Goal: Information Seeking & Learning: Learn about a topic

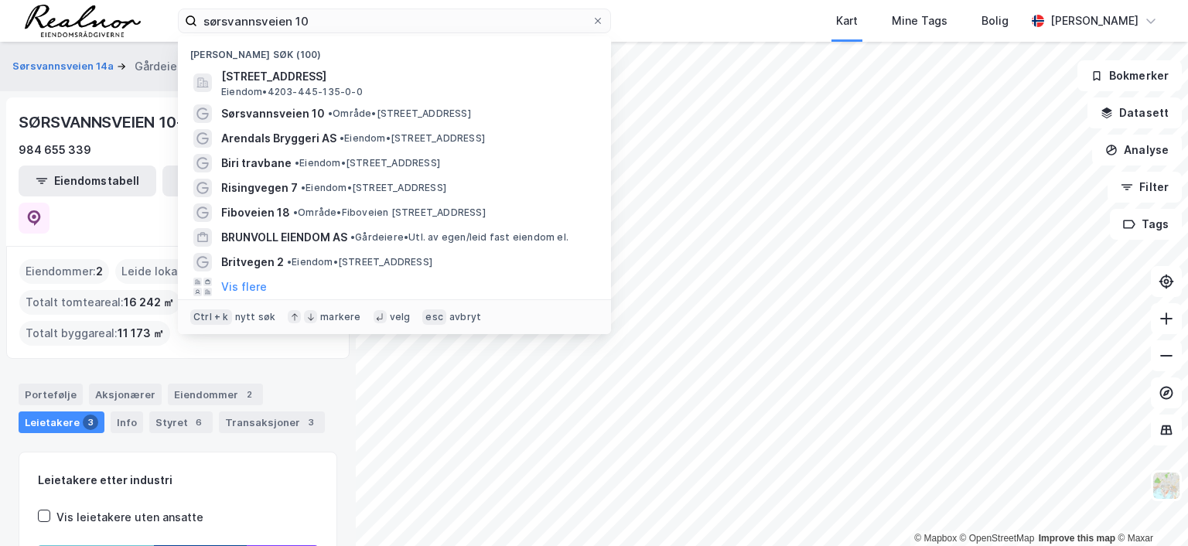
drag, startPoint x: 0, startPoint y: 0, endPoint x: 98, endPoint y: 2, distance: 98.3
click at [98, 2] on div "sørsvannsveien 10 Nylige søk (100) Sørsvannsveien 10, 4848, ARENDAL, ARENDAL Ei…" at bounding box center [594, 21] width 1188 height 42
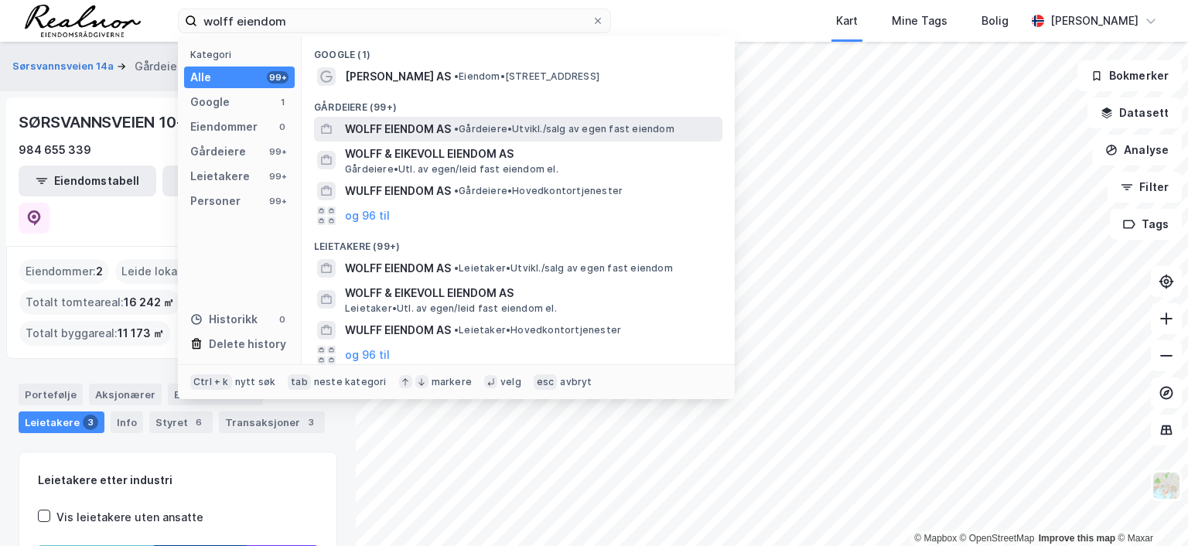
click at [416, 123] on span "WOLFF EIENDOM AS" at bounding box center [398, 129] width 106 height 19
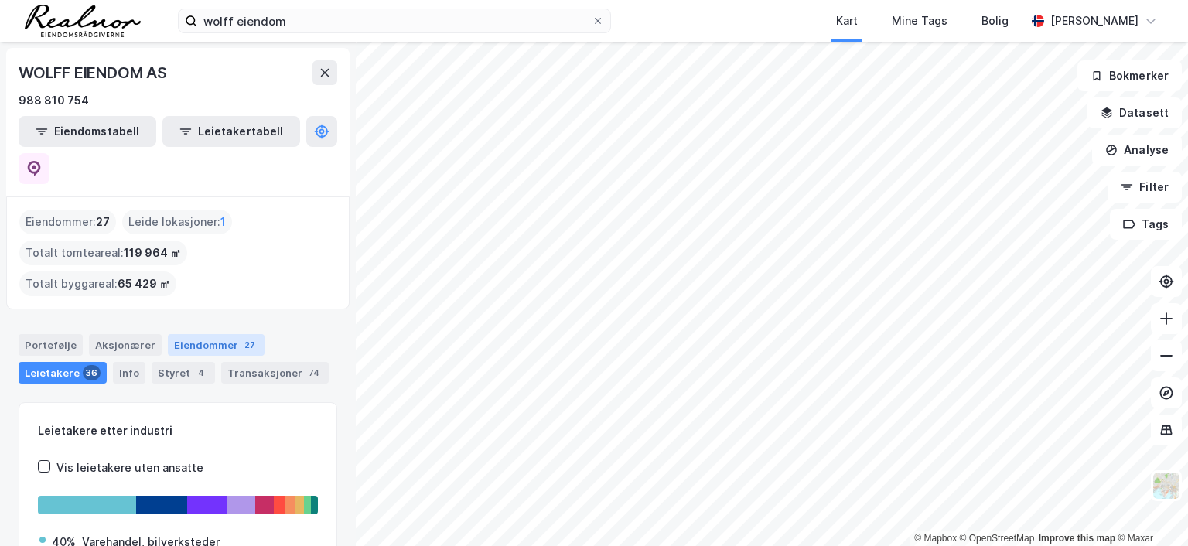
click at [201, 334] on div "Eiendommer 27" at bounding box center [216, 345] width 97 height 22
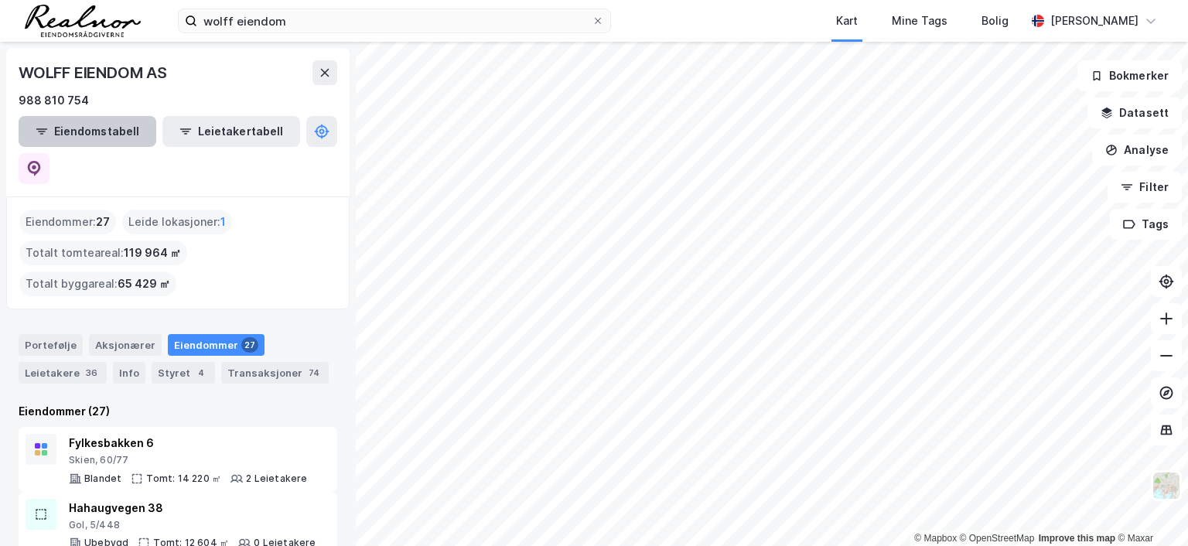
click at [92, 131] on button "Eiendomstabell" at bounding box center [88, 131] width 138 height 31
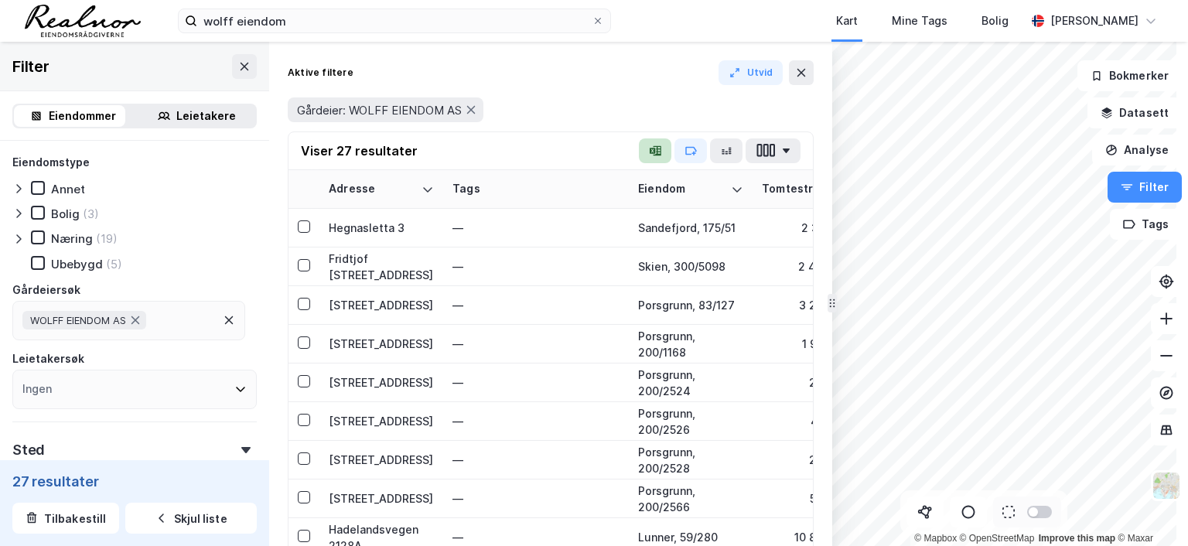
click at [660, 148] on icon "button" at bounding box center [655, 151] width 12 height 12
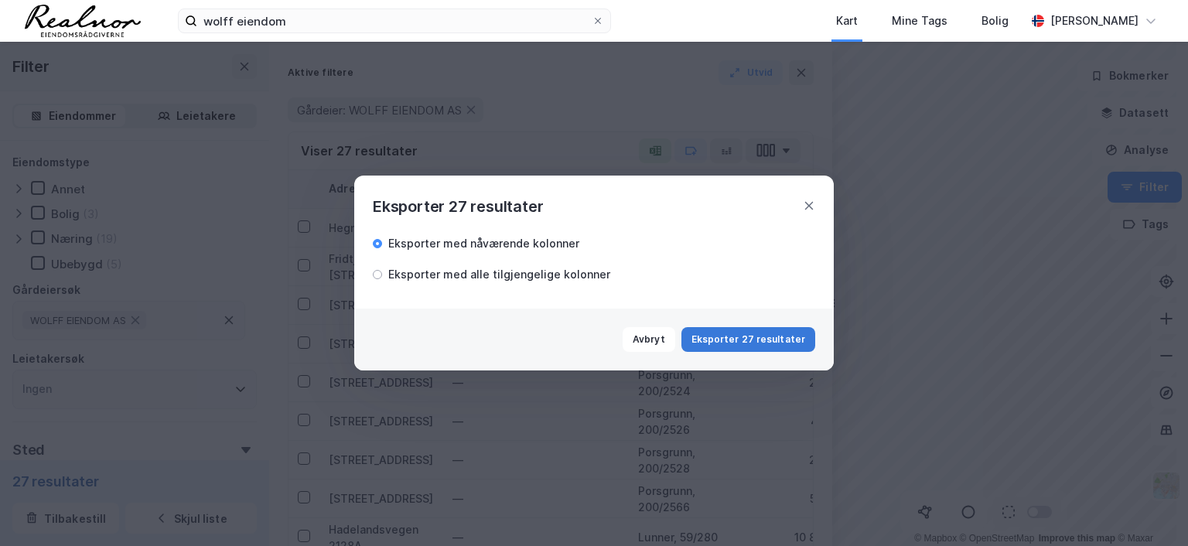
click at [769, 333] on button "Eksporter 27 resultater" at bounding box center [749, 339] width 134 height 25
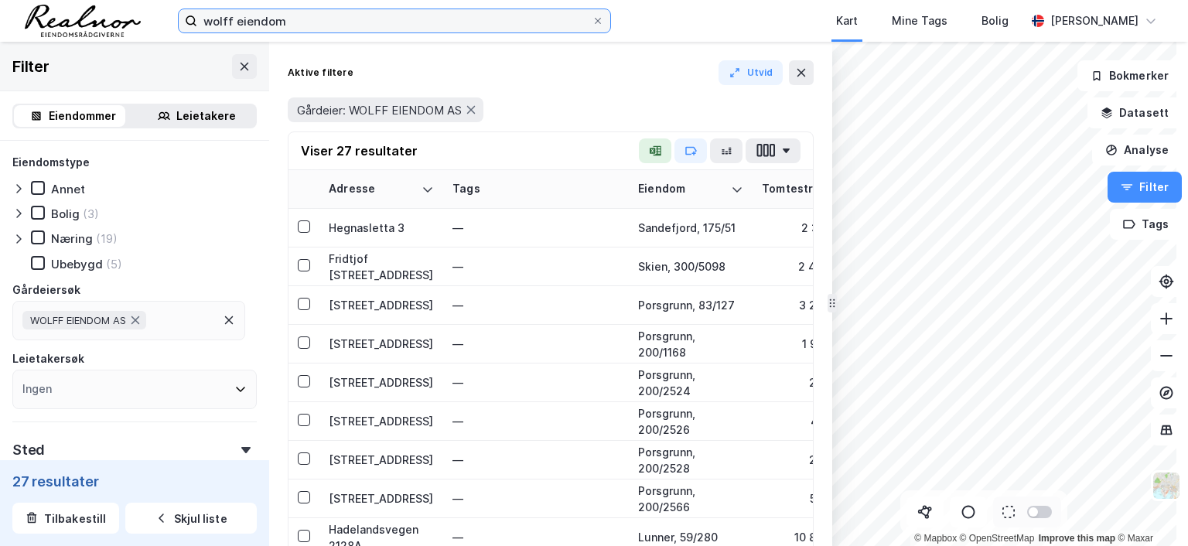
click at [304, 17] on input "wolff eiendom" at bounding box center [394, 20] width 395 height 23
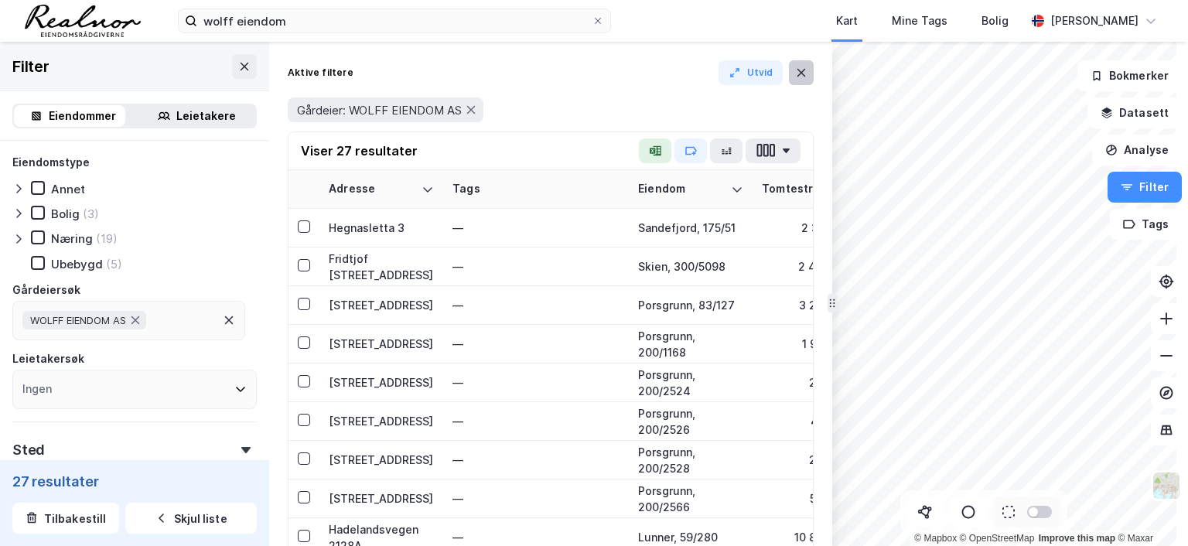
click at [804, 73] on icon at bounding box center [801, 73] width 12 height 12
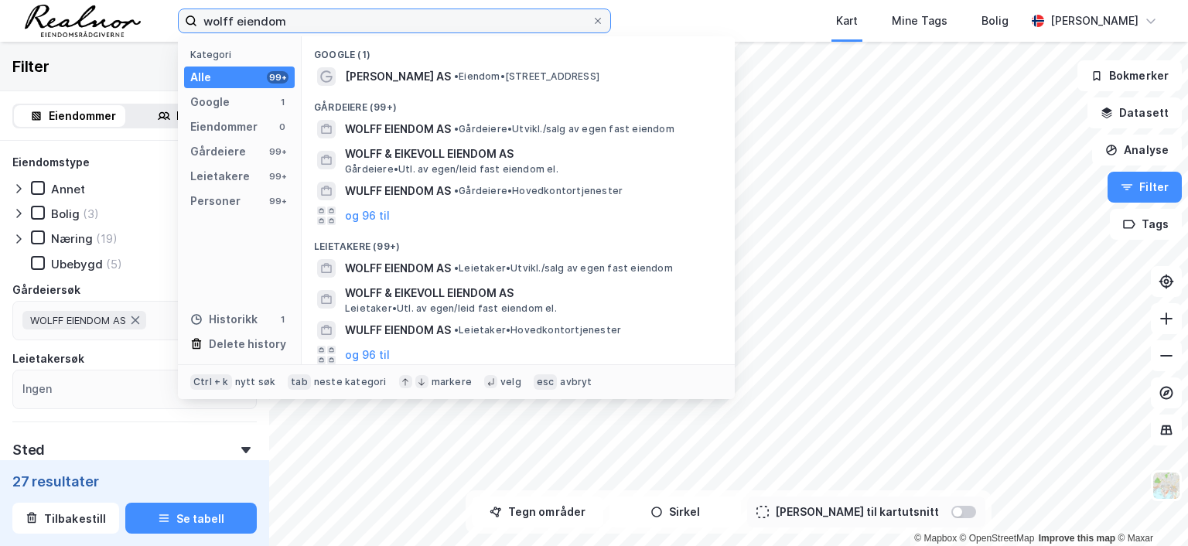
click at [309, 28] on input "wolff eiendom" at bounding box center [394, 20] width 395 height 23
drag, startPoint x: 304, startPoint y: 22, endPoint x: 71, endPoint y: -1, distance: 233.9
click at [71, 0] on html "wolff eiendom Kategori Alle 99+ Google 1 Eiendommer 0 Gårdeiere 99+ Leietakere …" at bounding box center [594, 273] width 1188 height 546
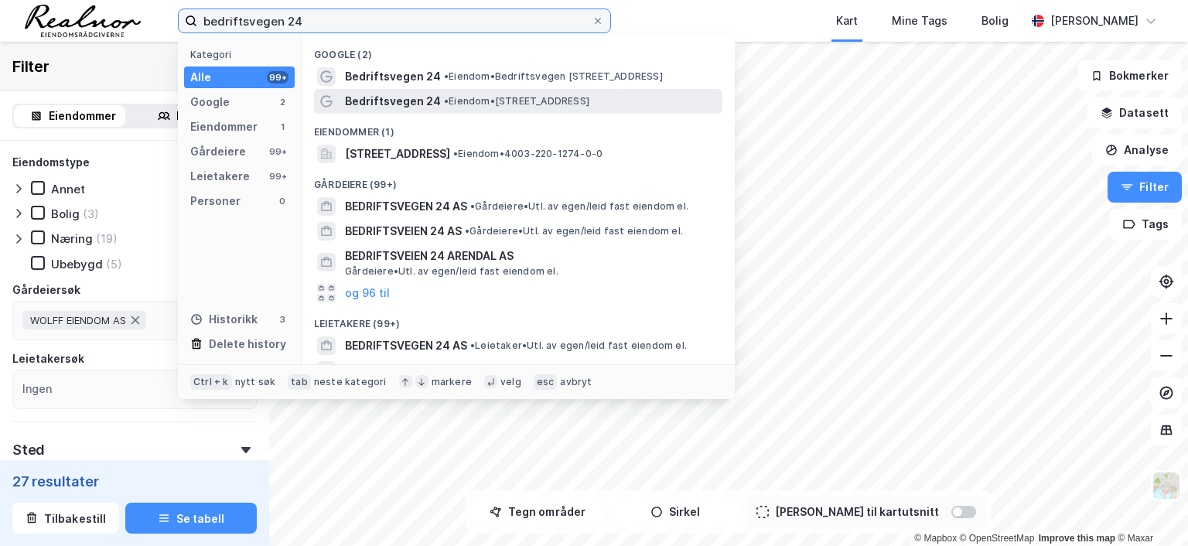
type input "bedriftsvegen 24"
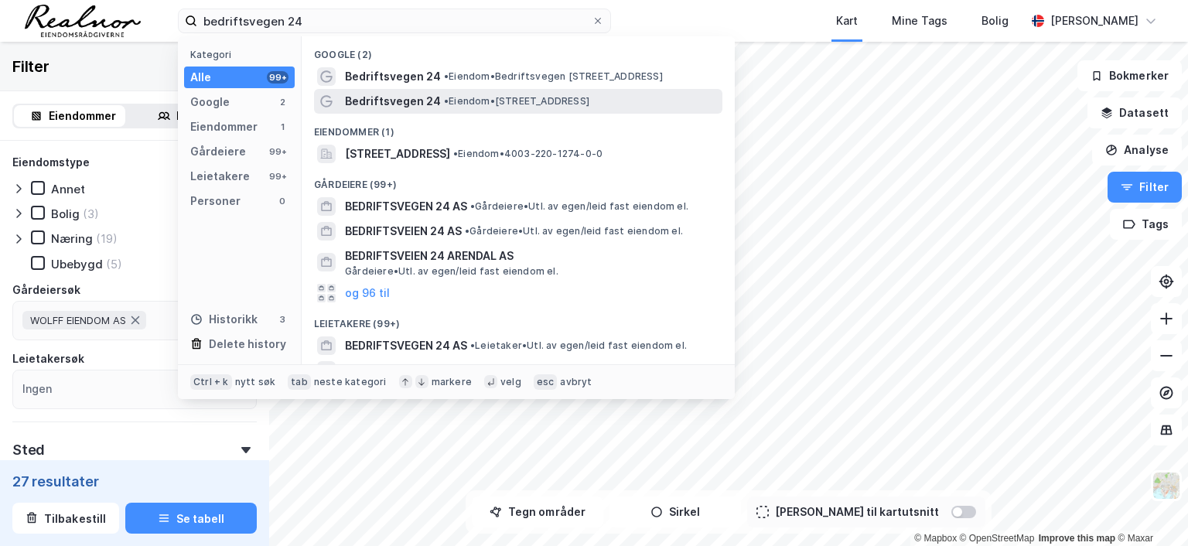
click at [422, 101] on span "Bedriftsvegen 24" at bounding box center [393, 101] width 96 height 19
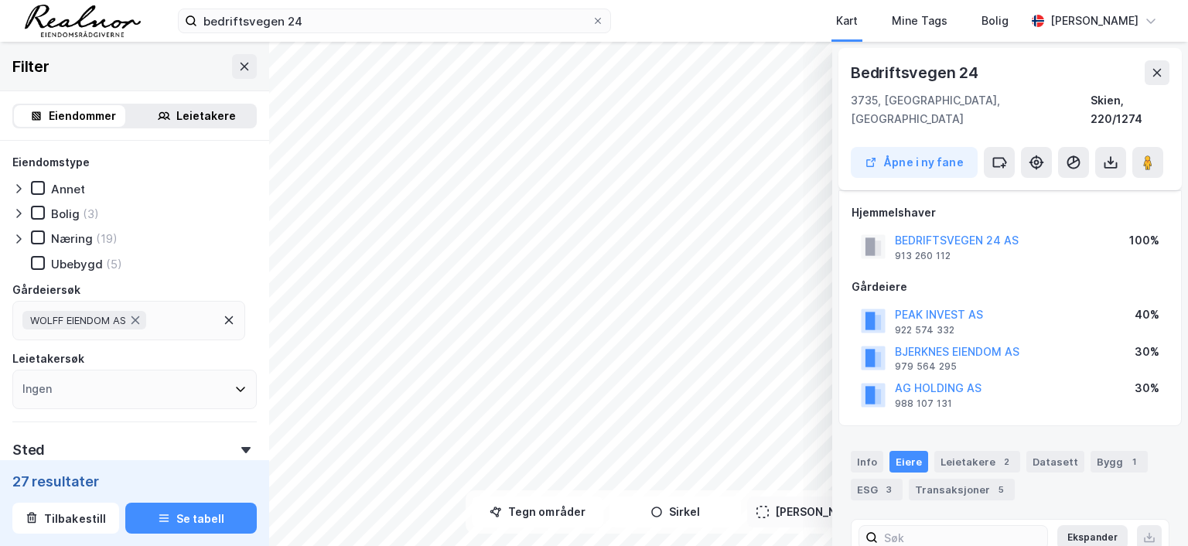
scroll to position [84, 0]
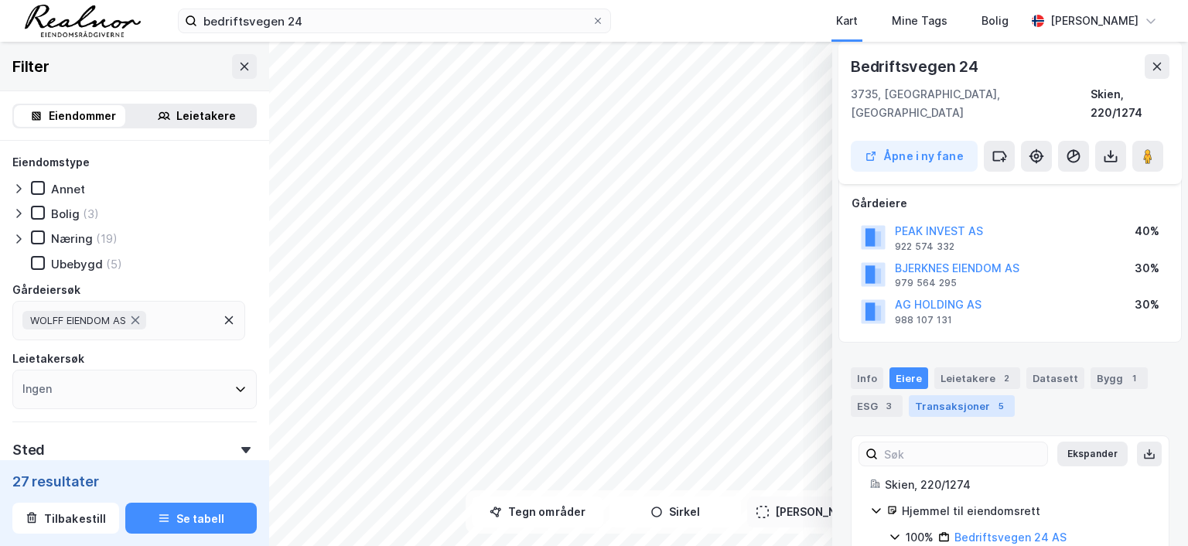
click at [968, 395] on div "Transaksjoner 5" at bounding box center [962, 406] width 106 height 22
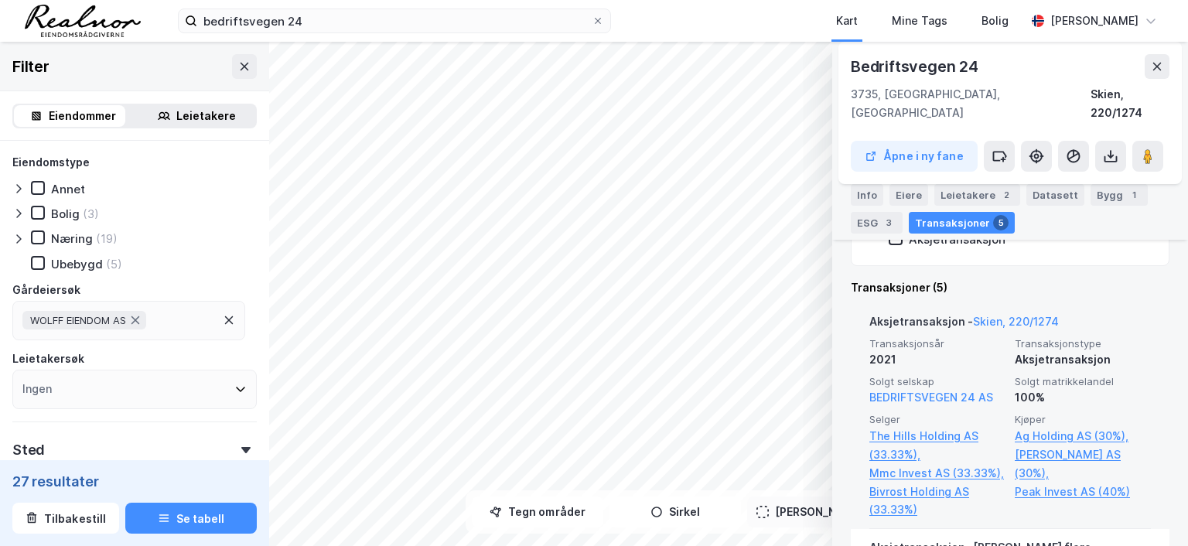
scroll to position [399, 0]
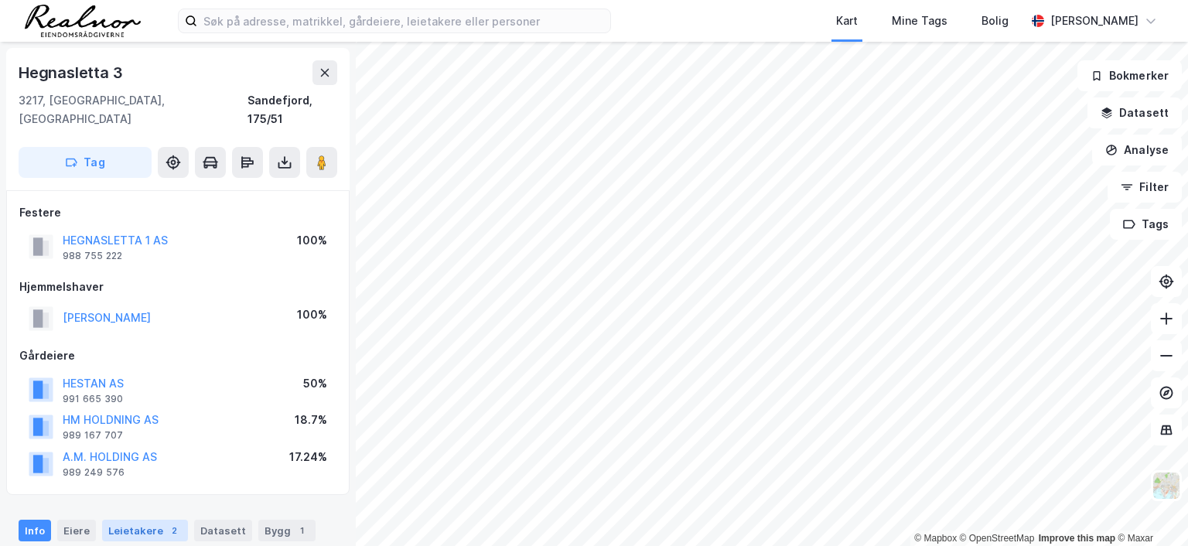
click at [166, 523] on div "2" at bounding box center [173, 530] width 15 height 15
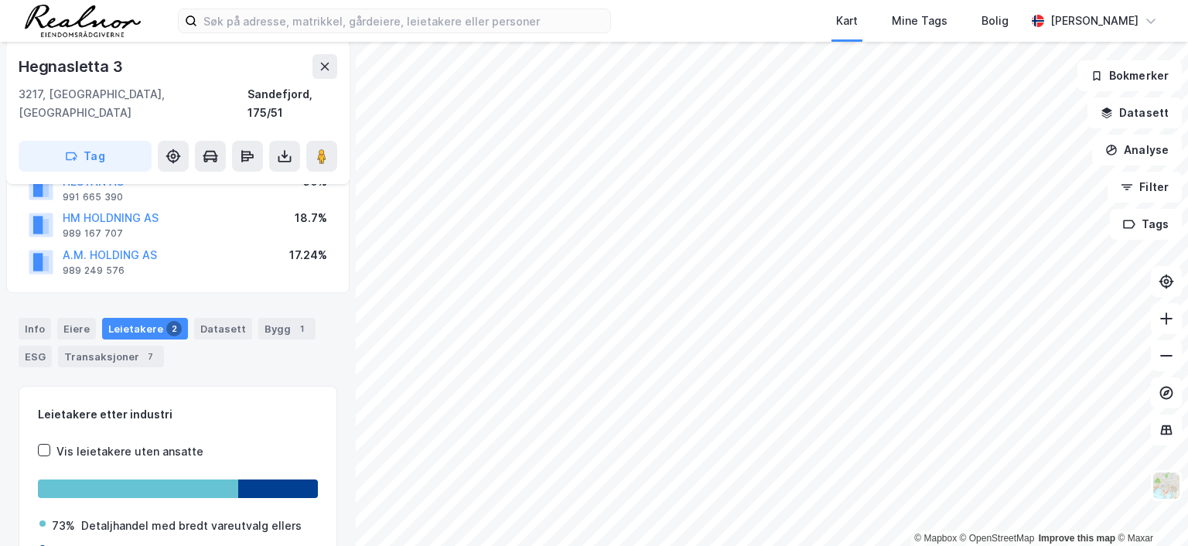
scroll to position [77, 0]
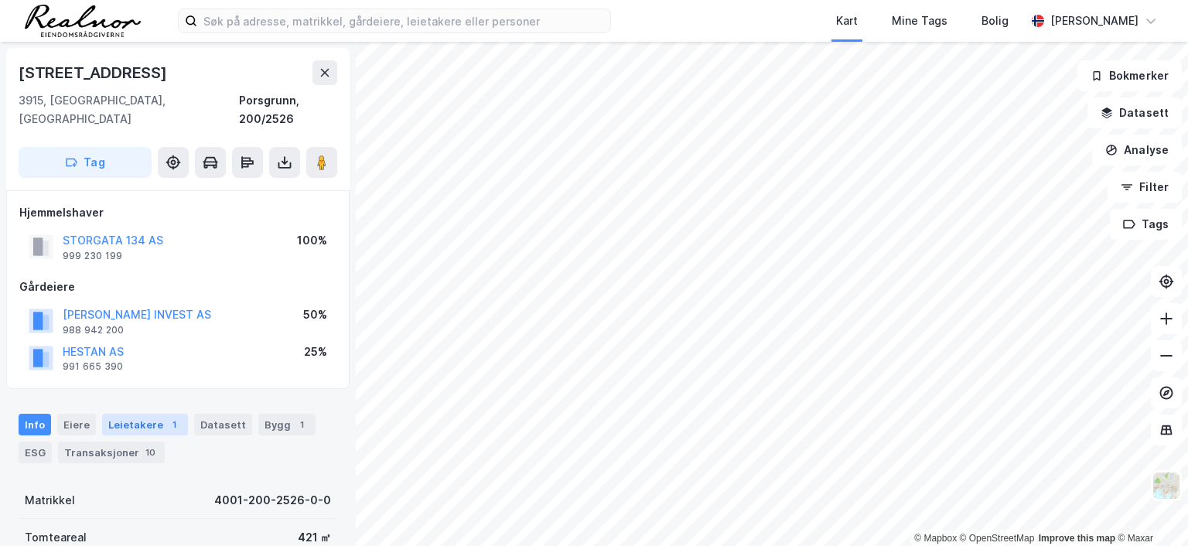
click at [156, 414] on div "Leietakere 1" at bounding box center [145, 425] width 86 height 22
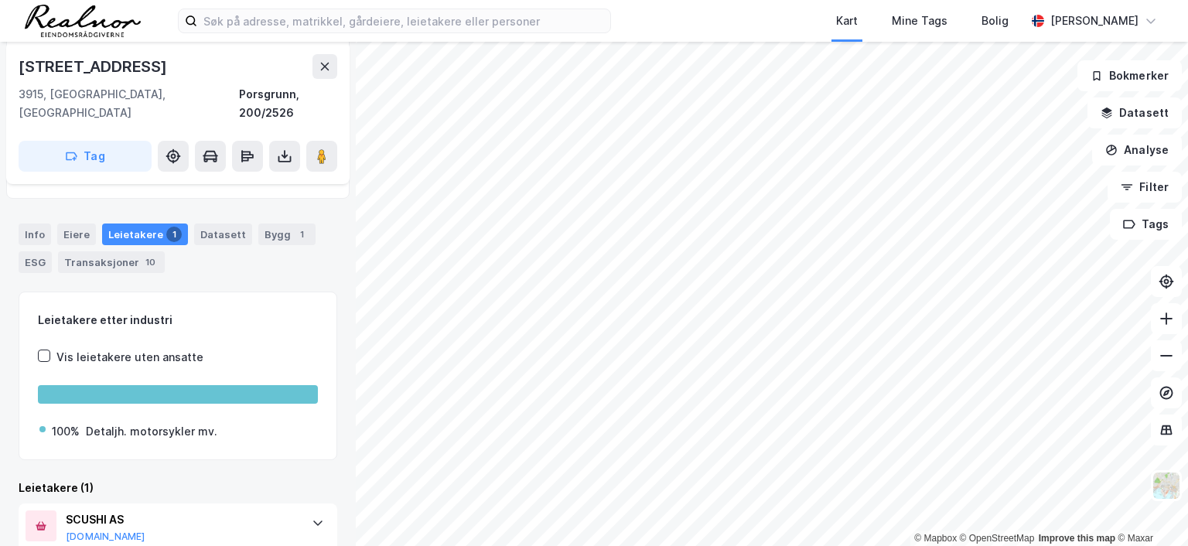
scroll to position [231, 0]
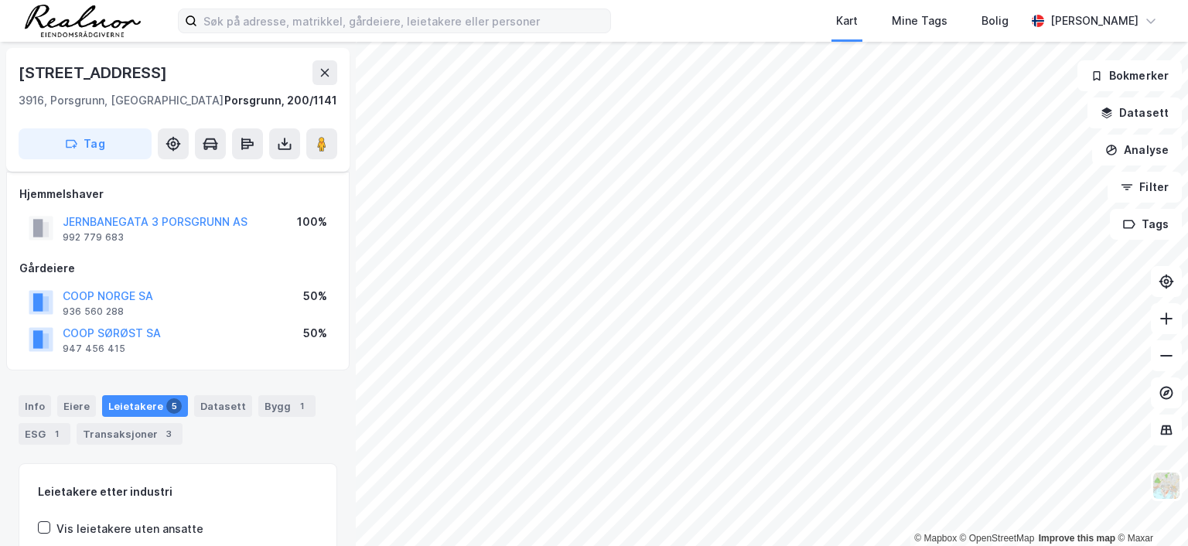
scroll to position [231, 0]
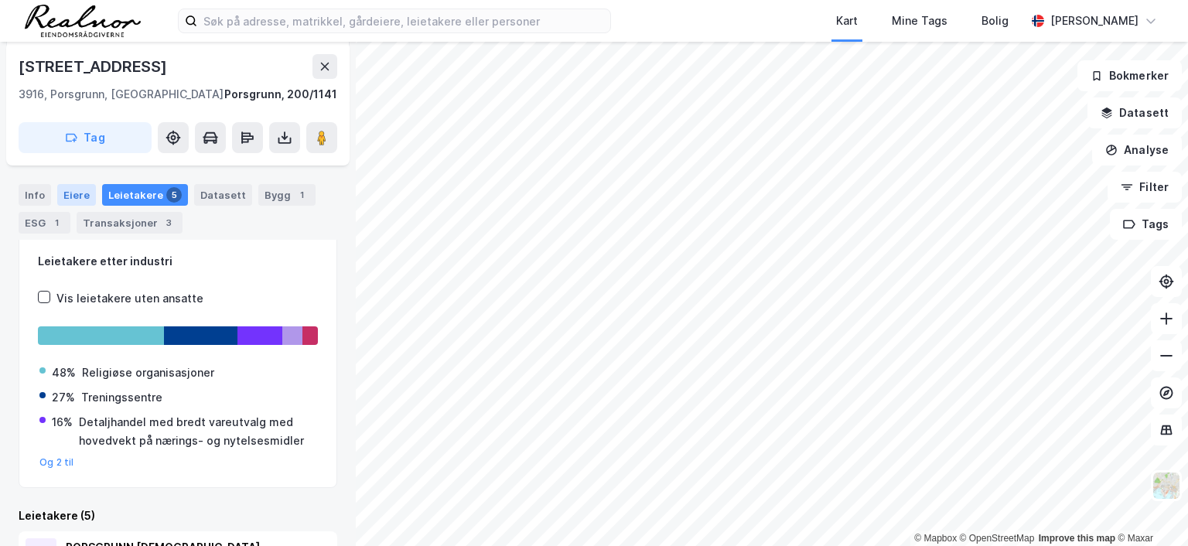
click at [76, 198] on div "Eiere" at bounding box center [76, 195] width 39 height 22
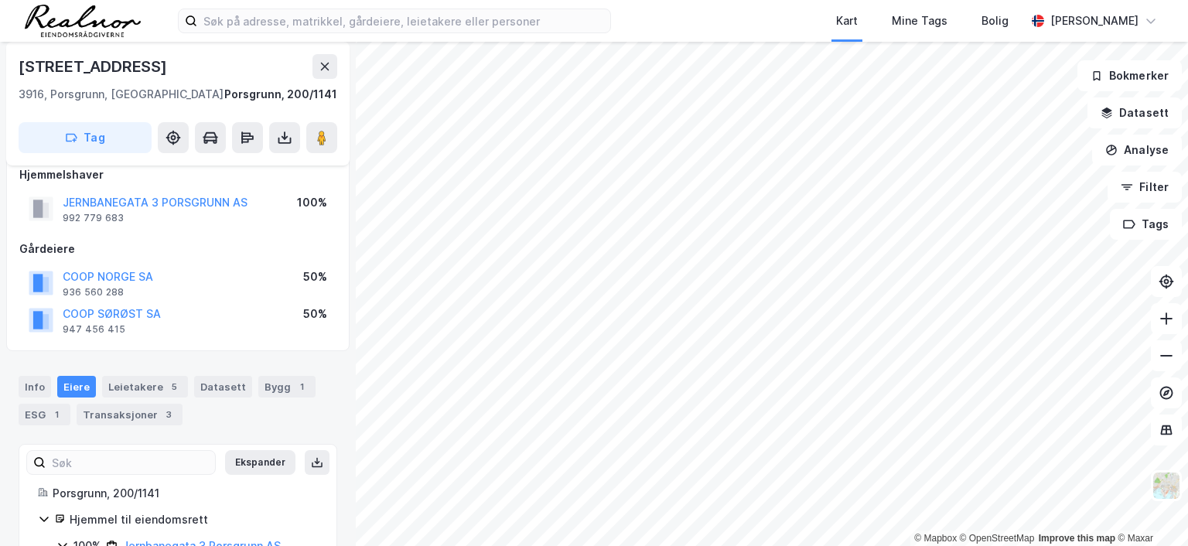
scroll to position [111, 0]
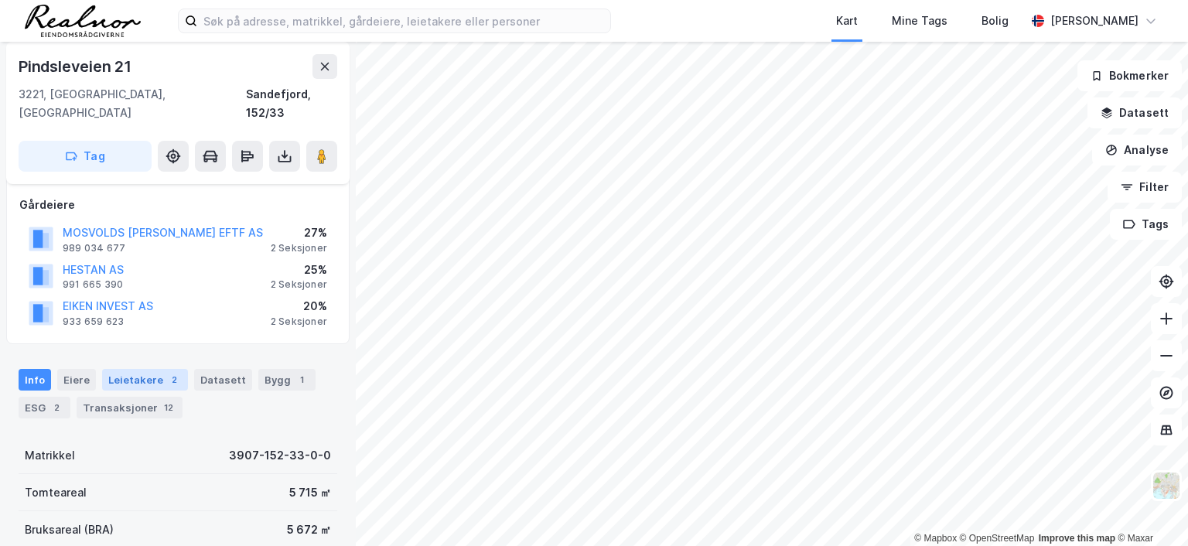
scroll to position [77, 0]
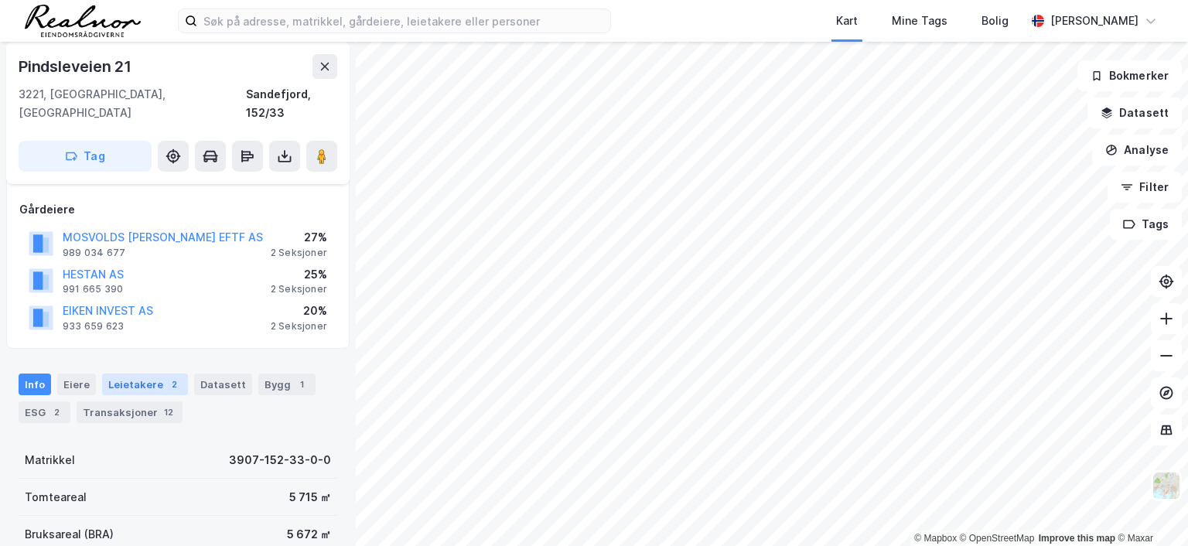
click at [142, 374] on div "Leietakere 2" at bounding box center [145, 385] width 86 height 22
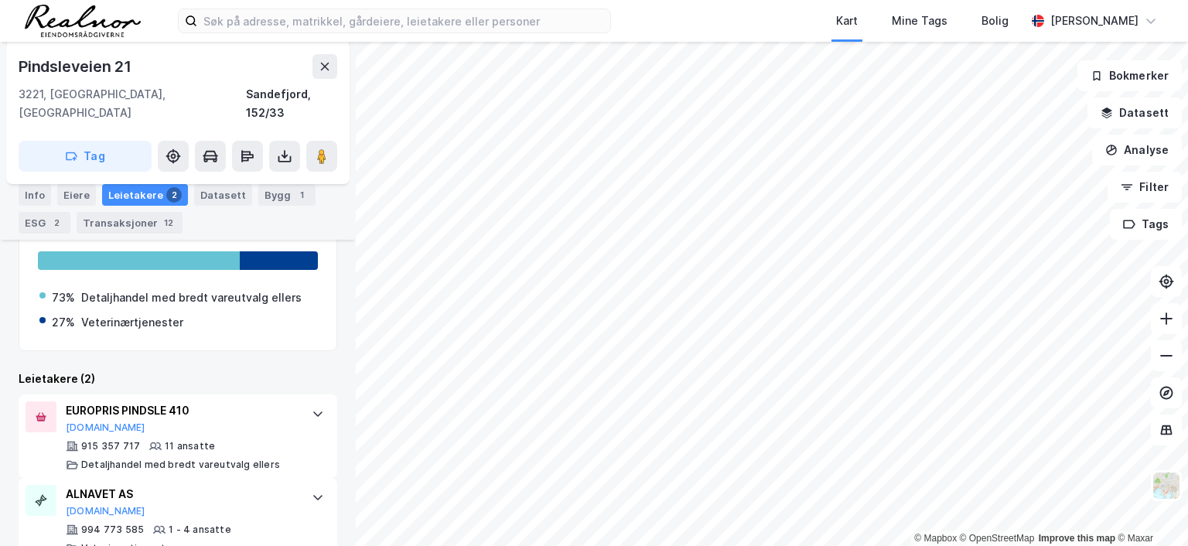
scroll to position [364, 0]
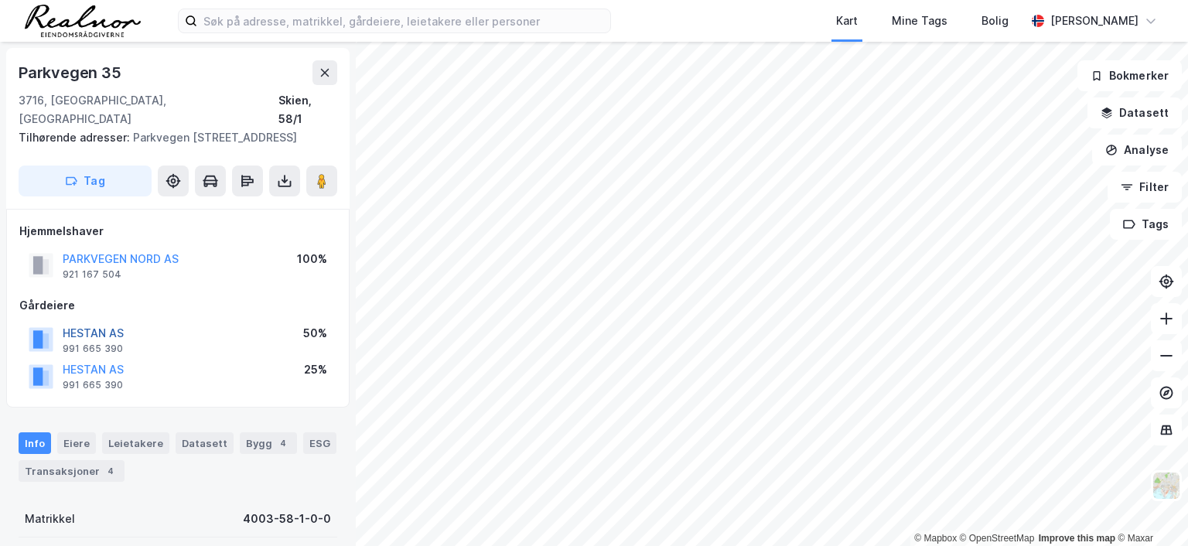
click at [0, 0] on button "HESTAN AS" at bounding box center [0, 0] width 0 height 0
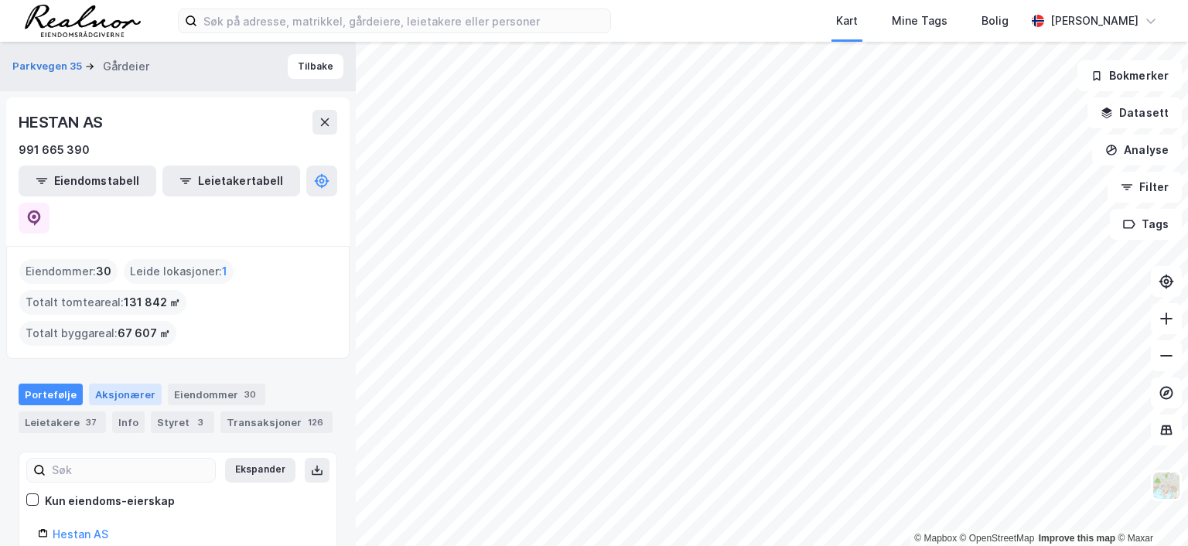
click at [114, 384] on div "Aksjonærer" at bounding box center [125, 395] width 73 height 22
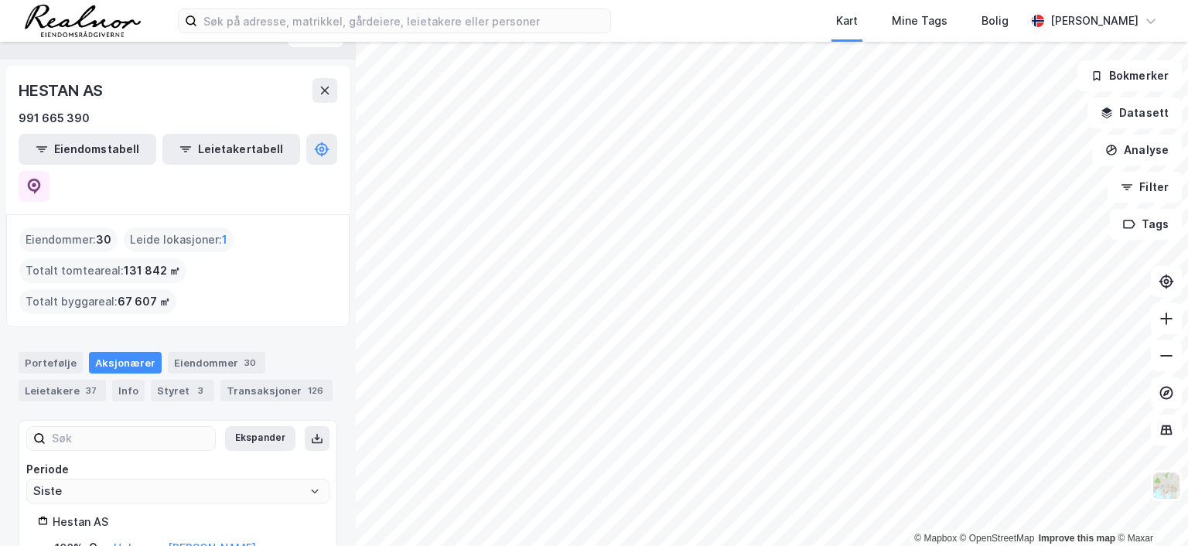
scroll to position [43, 0]
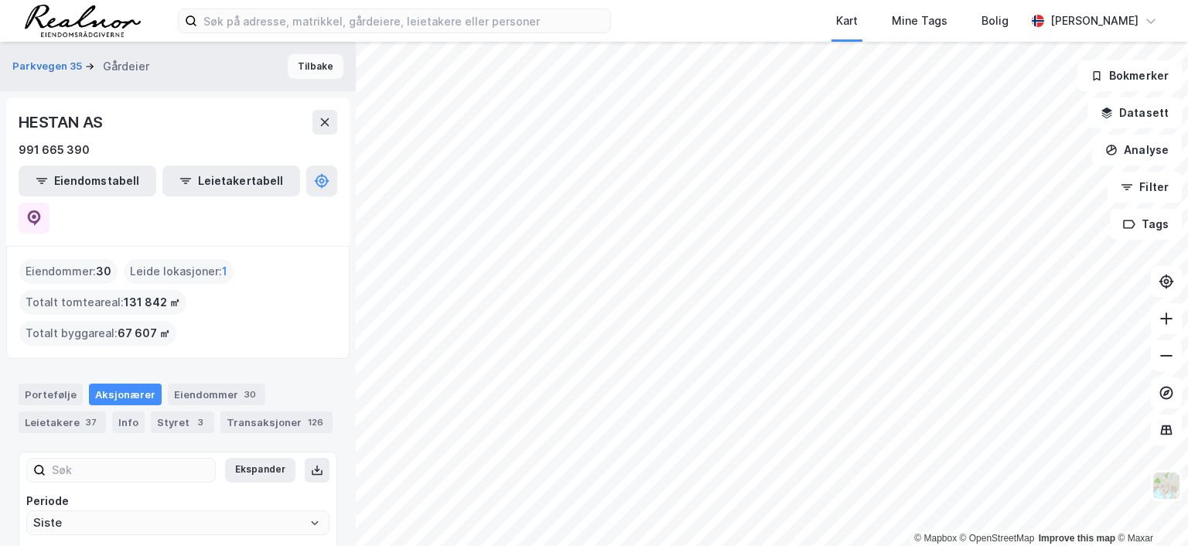
click at [312, 61] on button "Tilbake" at bounding box center [316, 66] width 56 height 25
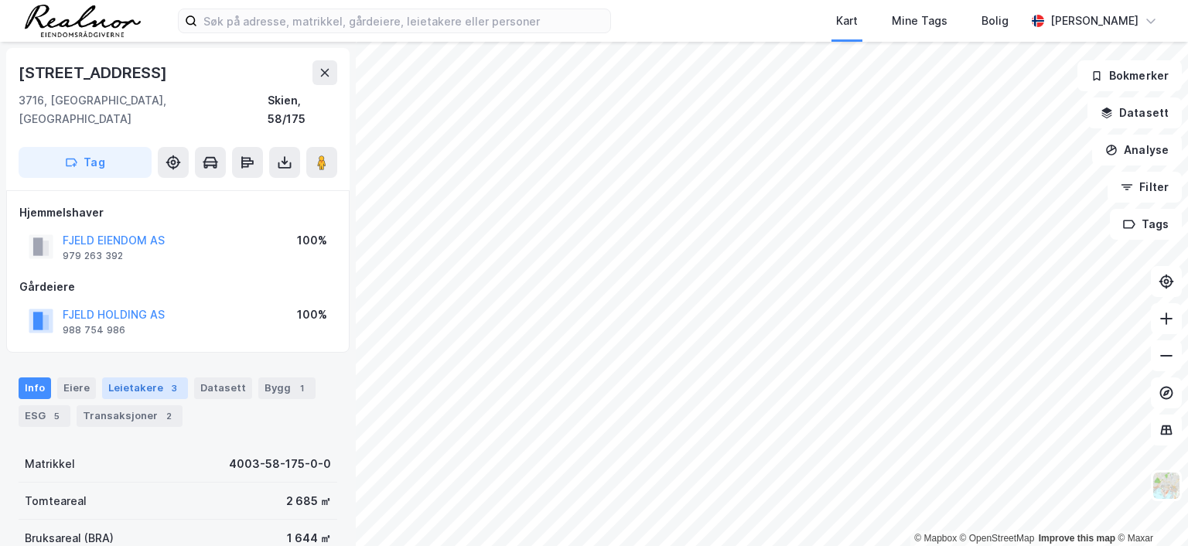
click at [156, 377] on div "Leietakere 3" at bounding box center [145, 388] width 86 height 22
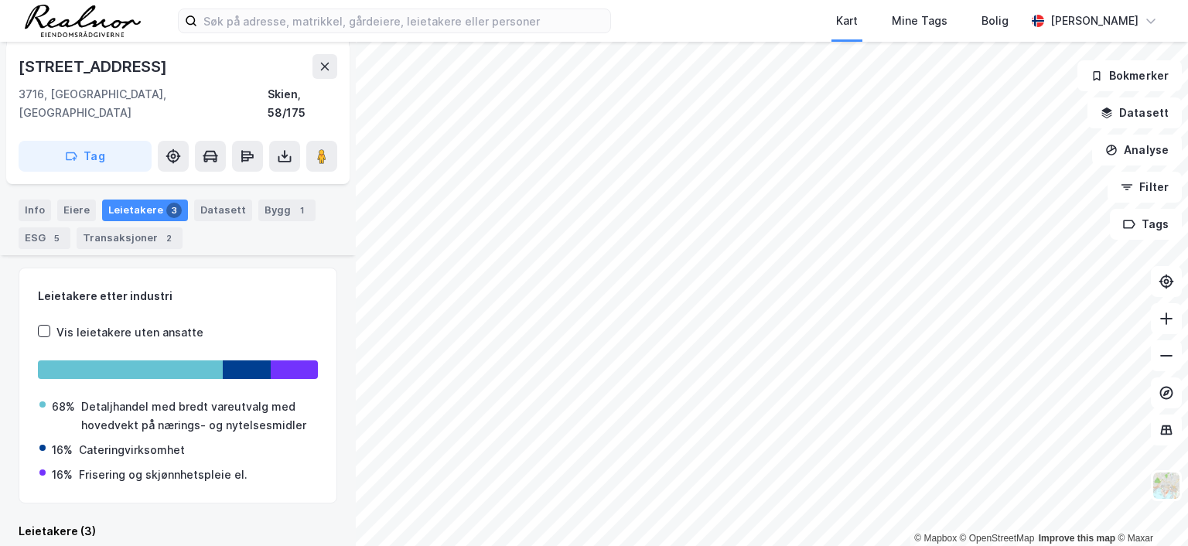
scroll to position [440, 0]
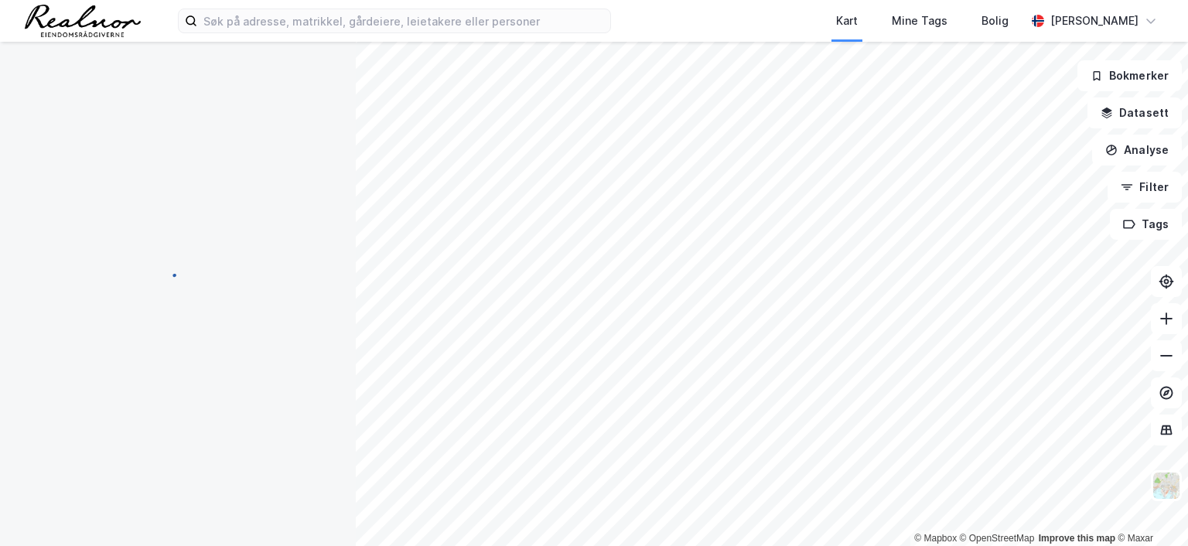
scroll to position [198, 0]
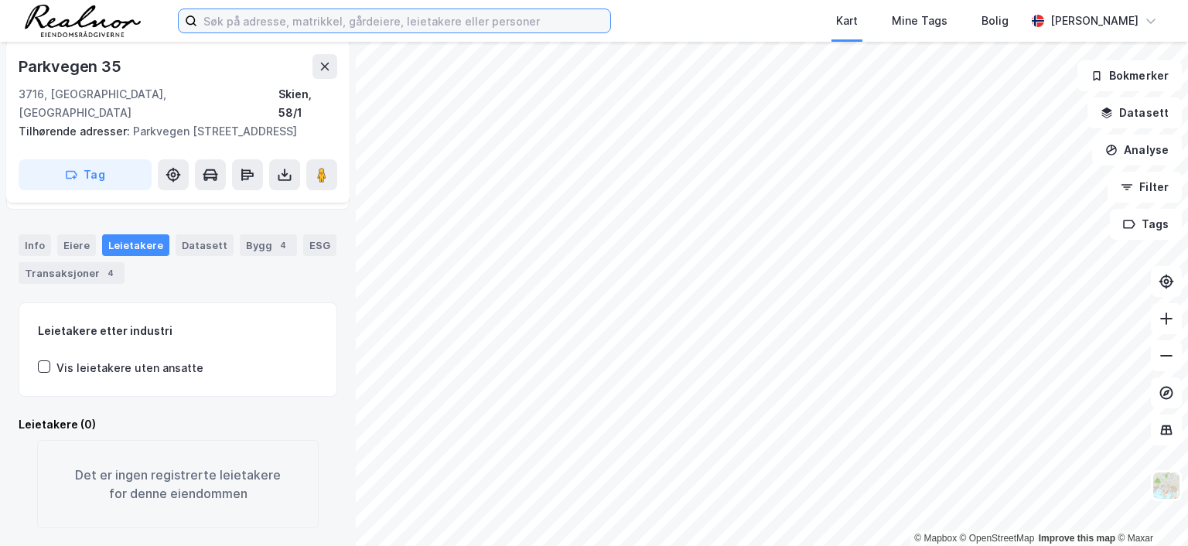
click at [360, 18] on input at bounding box center [403, 20] width 413 height 23
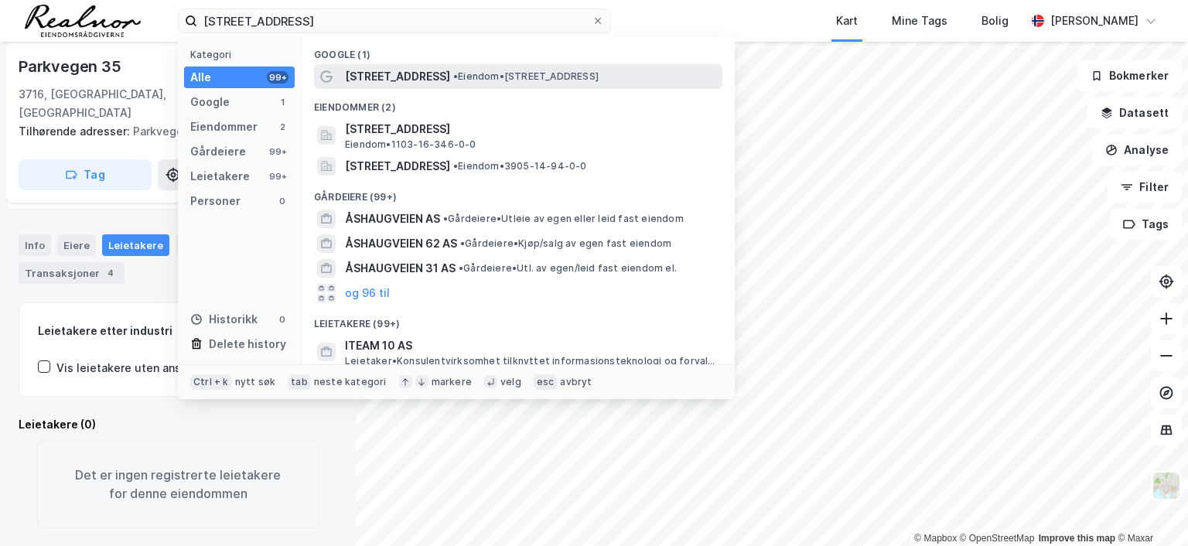
click at [412, 77] on span "Åshaugveien 10" at bounding box center [397, 76] width 105 height 19
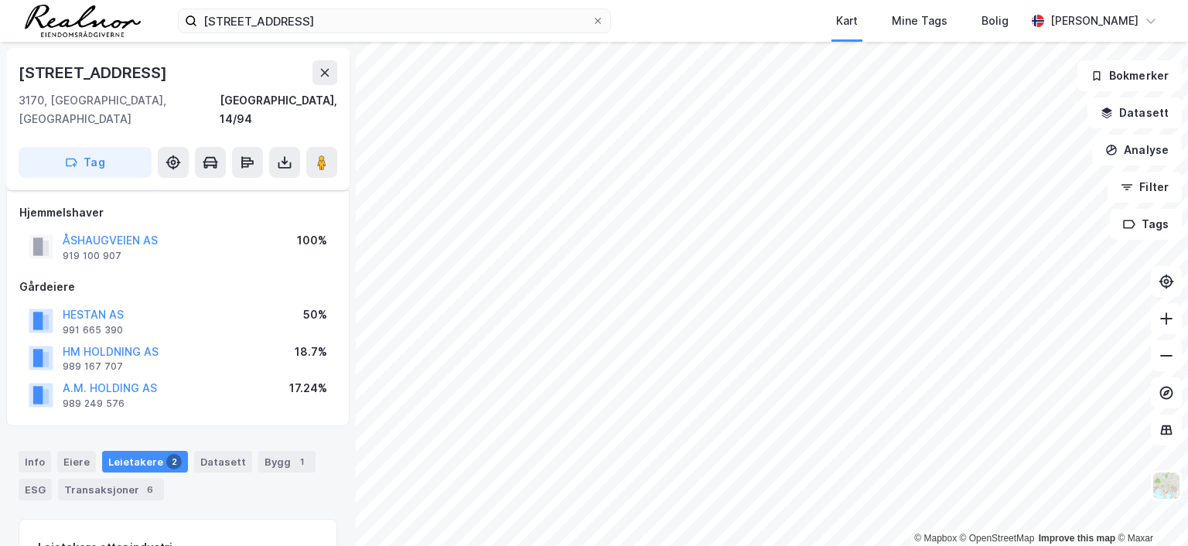
scroll to position [198, 0]
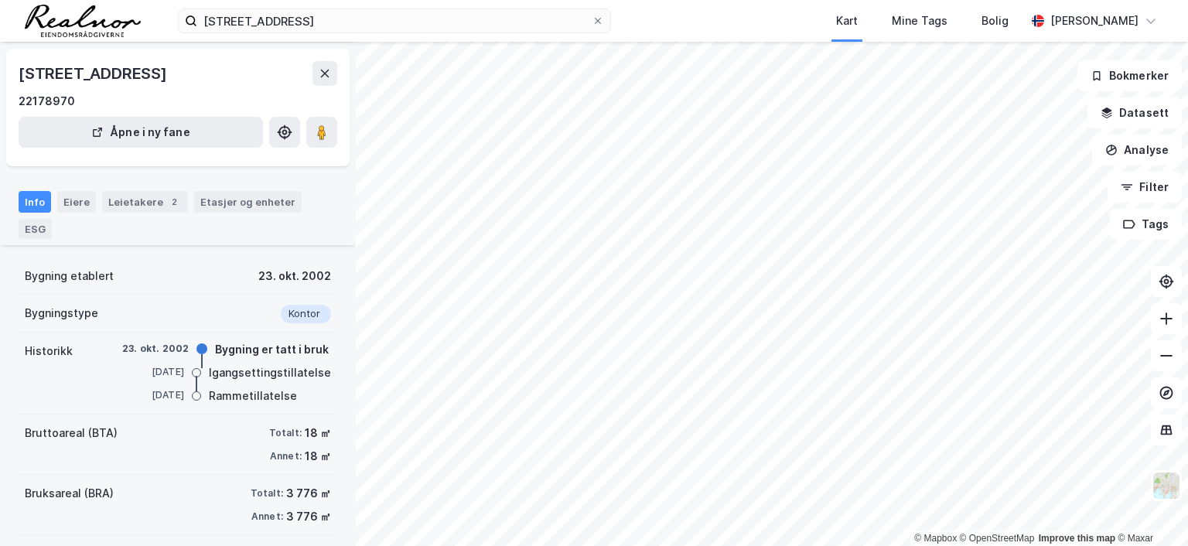
scroll to position [43, 0]
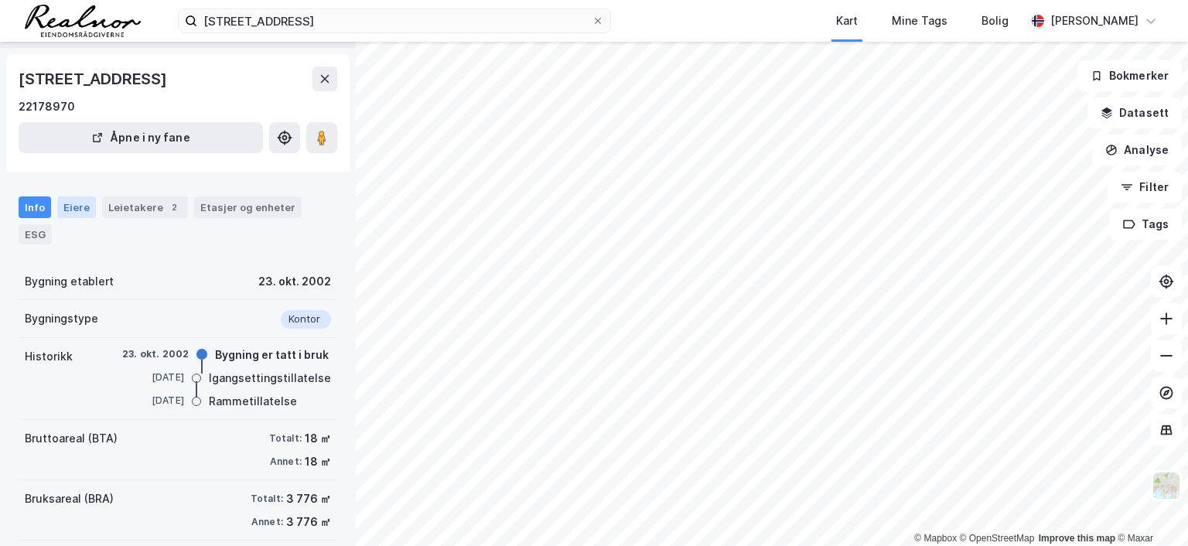
click at [71, 204] on div "Eiere" at bounding box center [76, 207] width 39 height 22
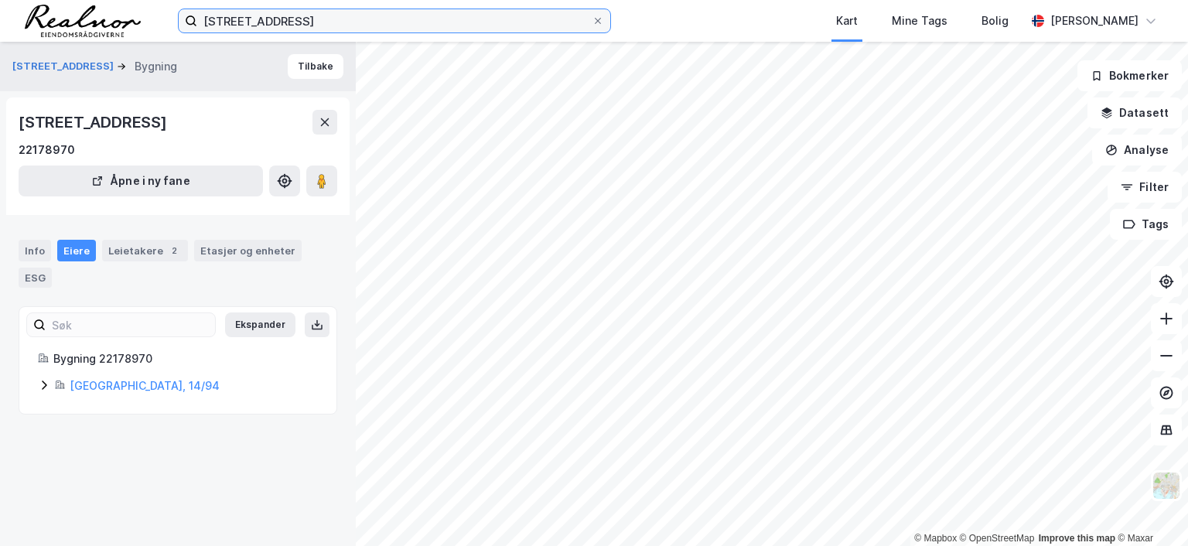
click at [297, 15] on input "åshaugveien 10" at bounding box center [394, 20] width 395 height 23
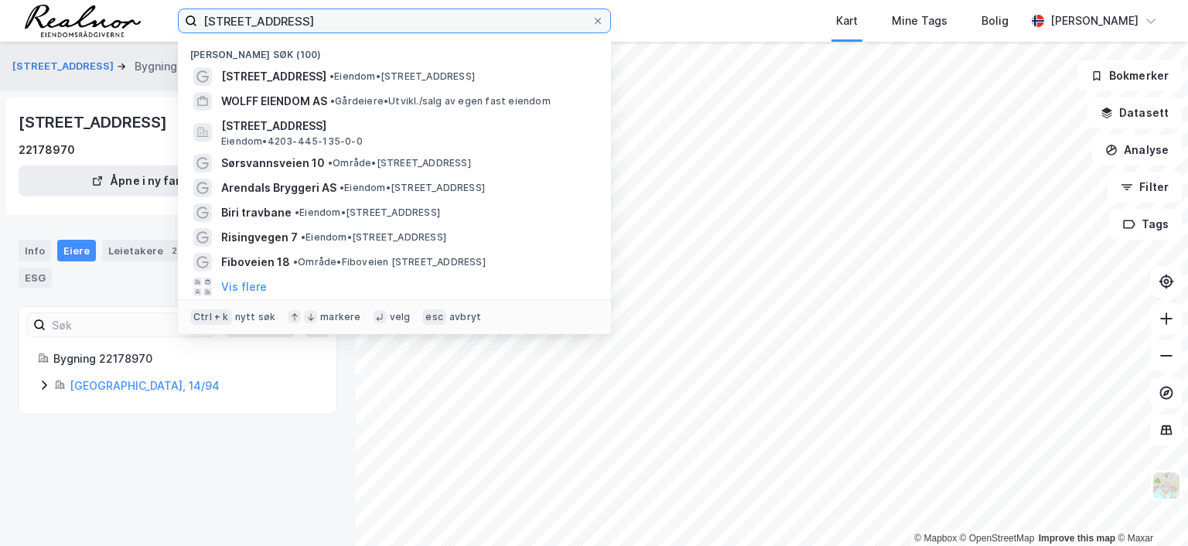
drag, startPoint x: 301, startPoint y: 19, endPoint x: 106, endPoint y: -2, distance: 196.1
click at [106, 0] on html "åshaugveien 10 Nylige søk (100) Åshaugveien 10 • Eiendom • Åshaugveien 10, 3170…" at bounding box center [594, 273] width 1188 height 546
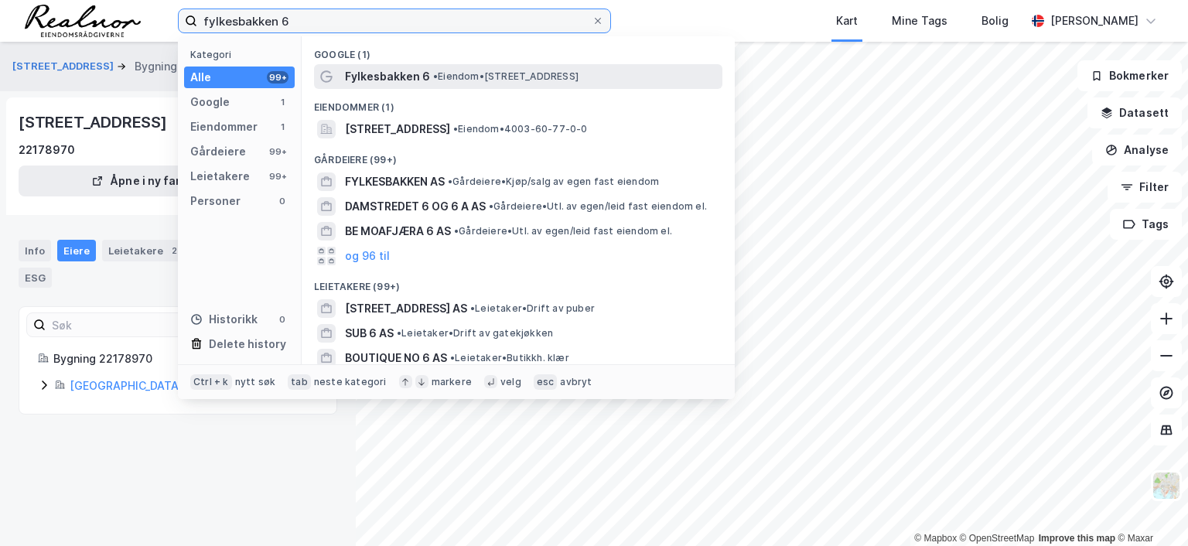
type input "fylkesbakken 6"
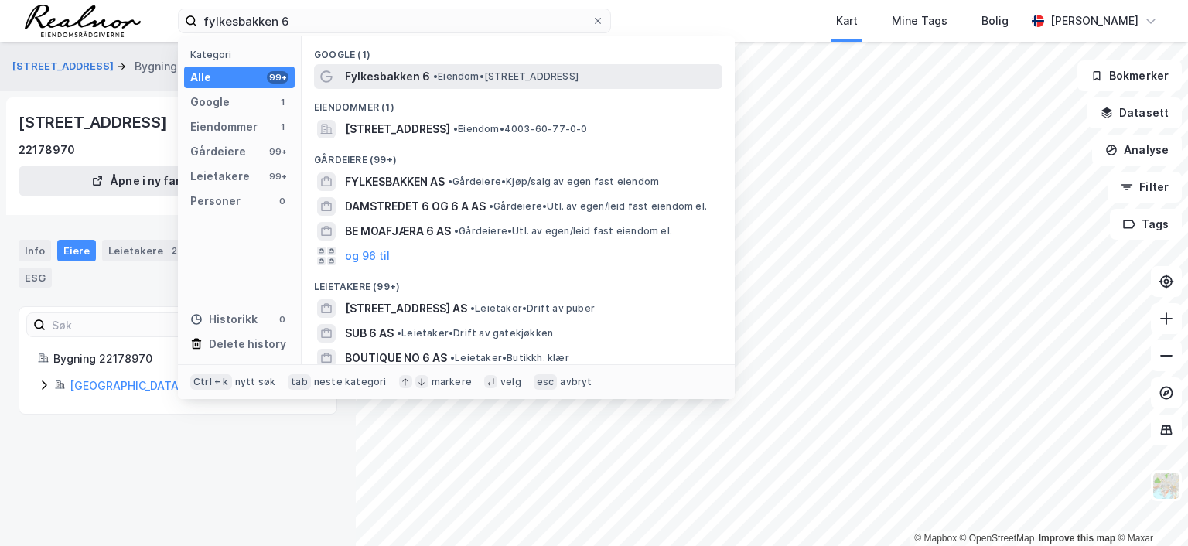
click at [448, 75] on span "• Eiendom • Fylkesbakken 6, 3715 Skien" at bounding box center [505, 76] width 145 height 12
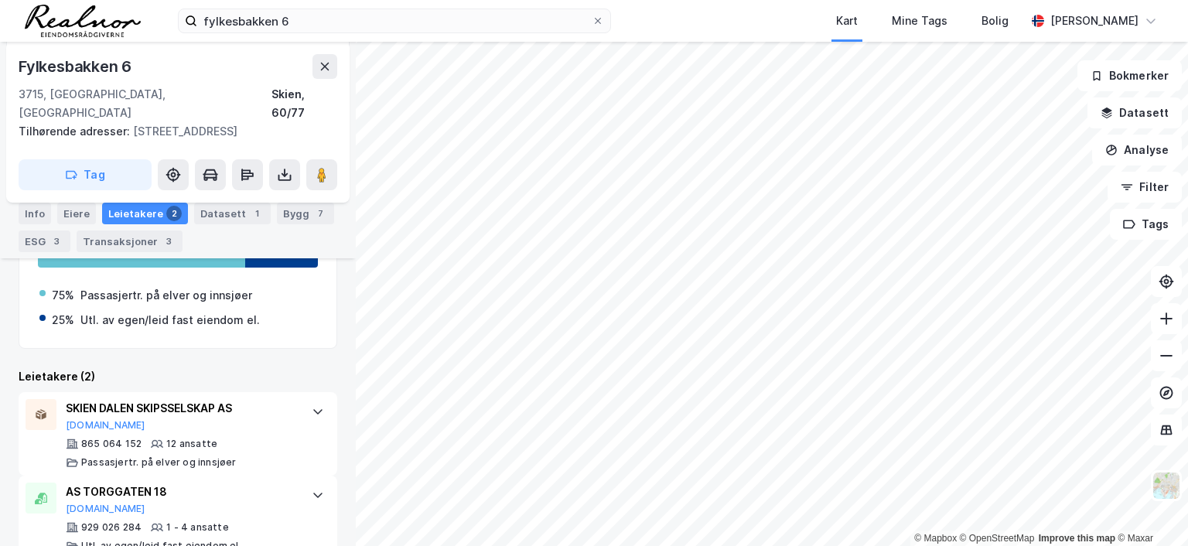
scroll to position [425, 0]
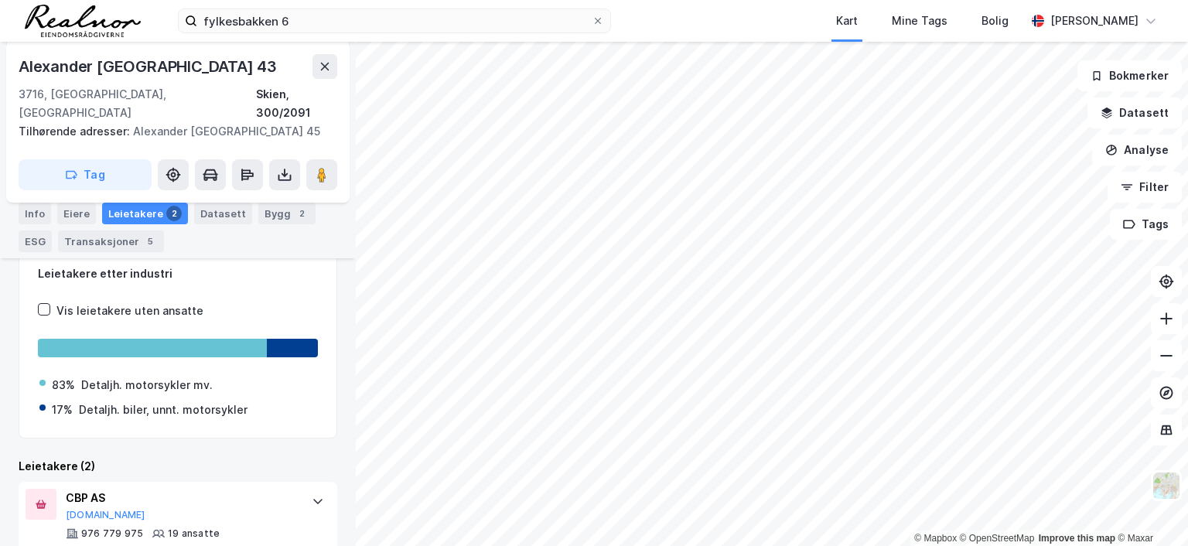
scroll to position [308, 0]
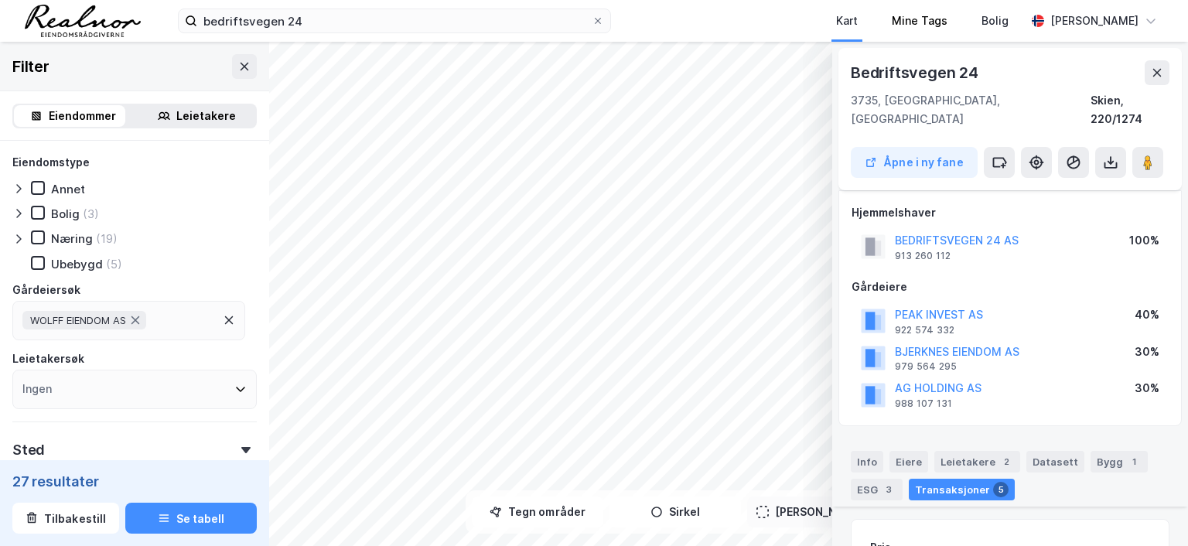
scroll to position [399, 0]
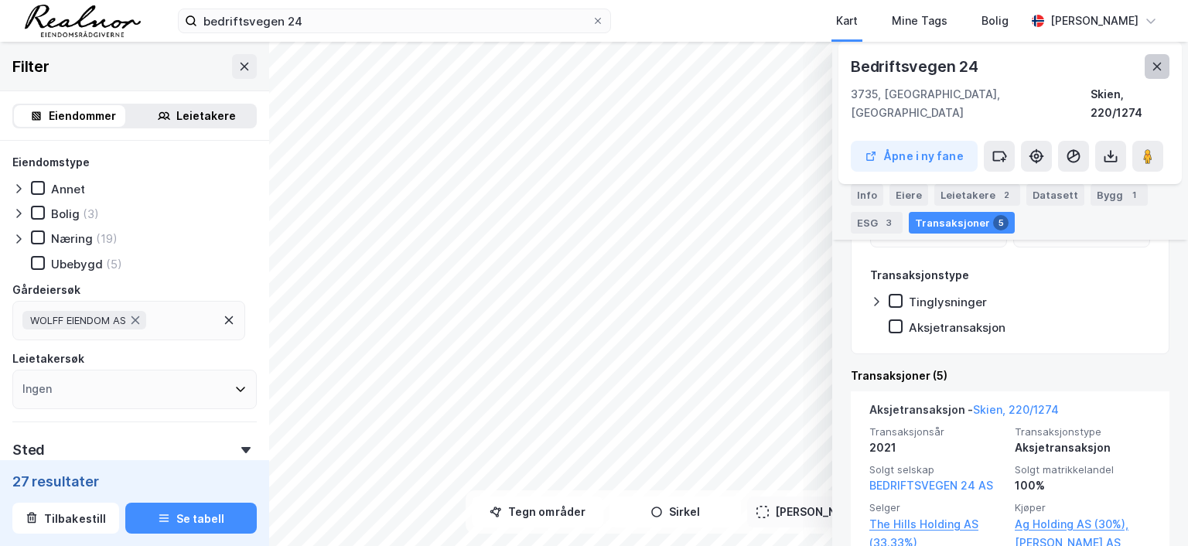
click at [1157, 66] on icon at bounding box center [1157, 67] width 9 height 8
